Goal: Task Accomplishment & Management: Use online tool/utility

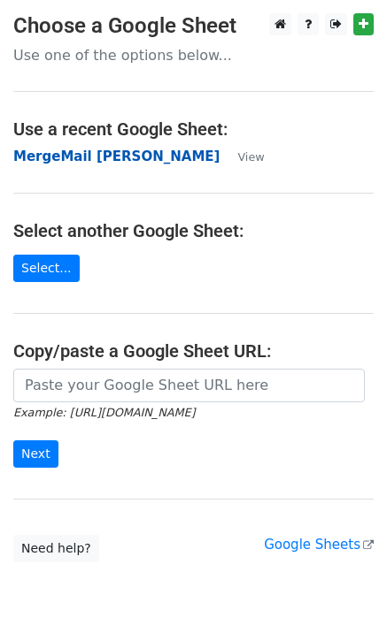
click at [119, 158] on strong "MergeMail [PERSON_NAME]" at bounding box center [116, 157] width 206 height 16
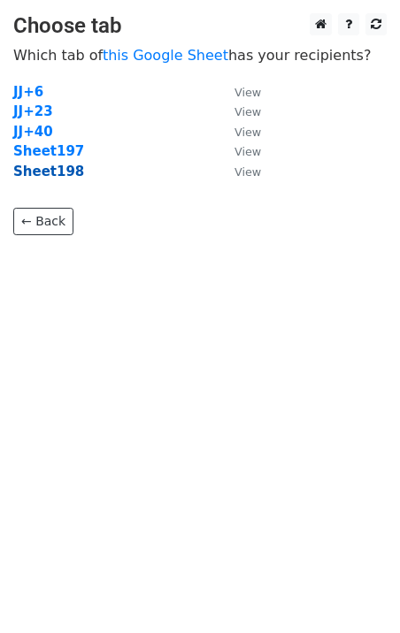
click at [48, 174] on strong "Sheet198" at bounding box center [48, 172] width 71 height 16
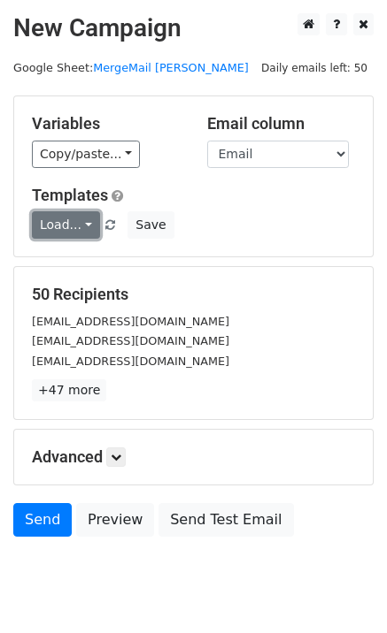
click at [67, 231] on link "Load..." at bounding box center [66, 224] width 68 height 27
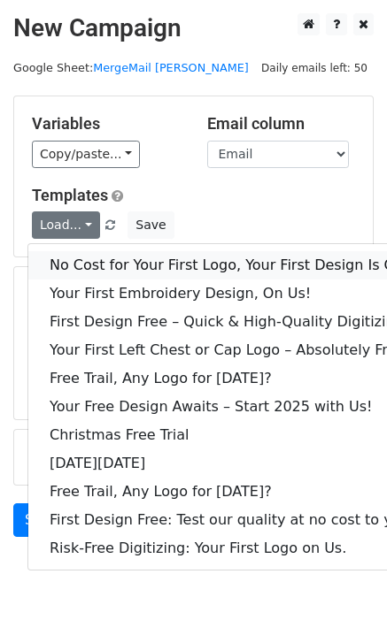
click at [96, 257] on link "No Cost for Your First Logo, Your First Design Is On Us!" at bounding box center [240, 265] width 425 height 28
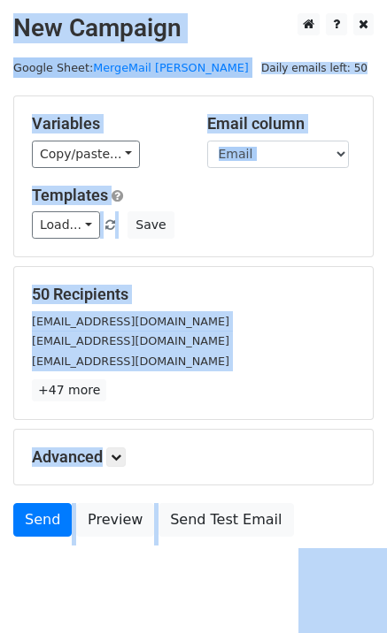
click at [272, 305] on div "50 Recipients [EMAIL_ADDRESS][DOMAIN_NAME] [EMAIL_ADDRESS][DOMAIN_NAME] [EMAIL_…" at bounding box center [193, 343] width 323 height 117
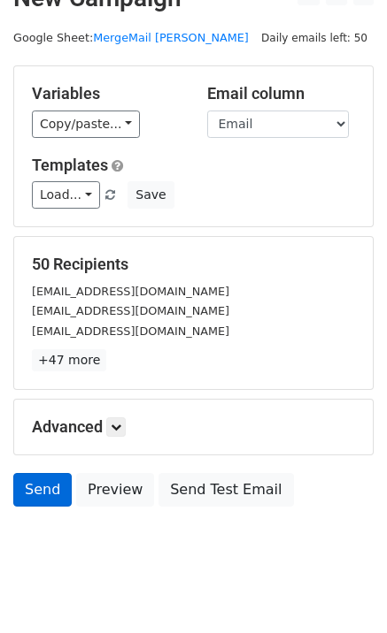
scroll to position [54, 0]
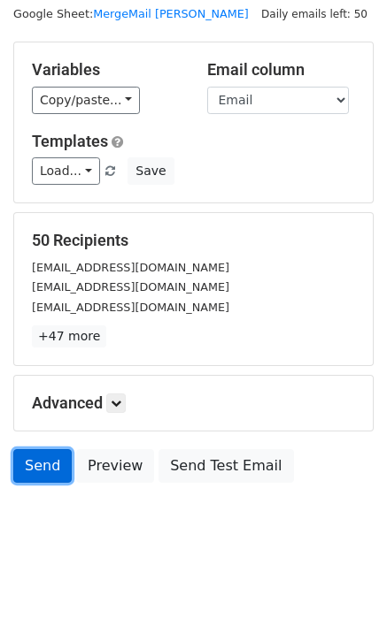
click at [32, 463] on link "Send" at bounding box center [42, 466] width 58 height 34
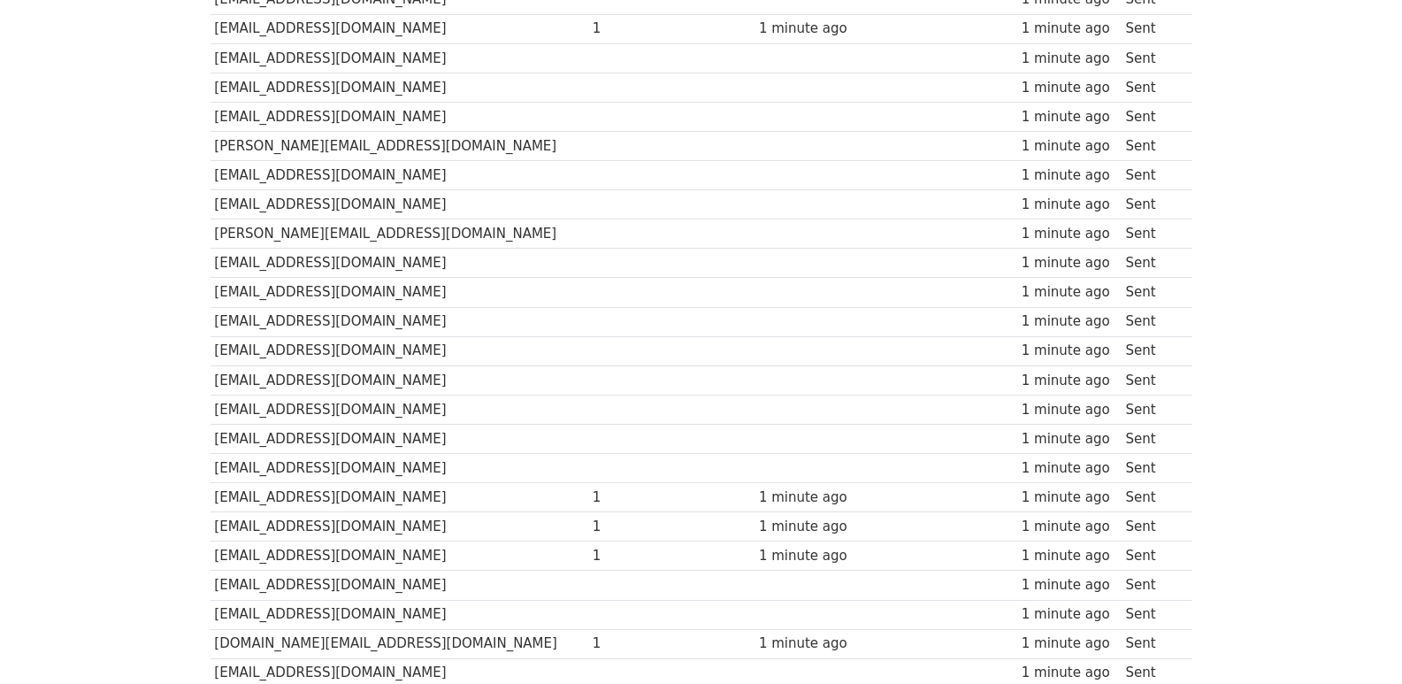
scroll to position [1231, 0]
